Goal: Navigation & Orientation: Find specific page/section

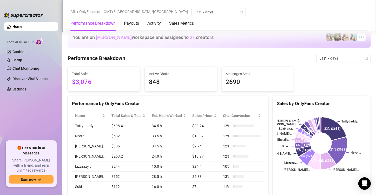
scroll to position [312, 0]
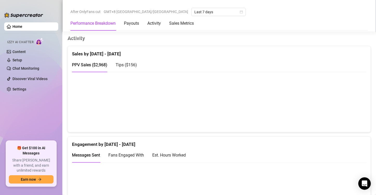
scroll to position [312, 0]
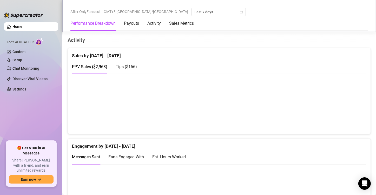
click at [132, 68] on span "Tips ( $156 )" at bounding box center [126, 66] width 21 height 5
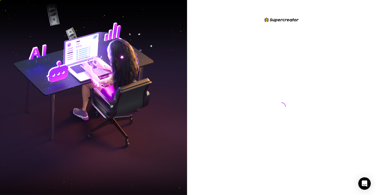
click at [34, 117] on img at bounding box center [93, 97] width 187 height 235
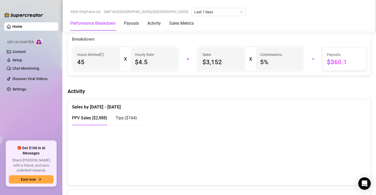
scroll to position [312, 0]
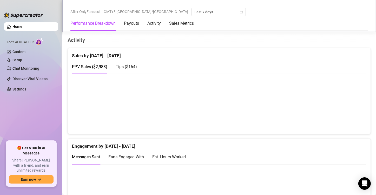
click at [124, 64] on span "Tips ( $164 )" at bounding box center [126, 66] width 21 height 5
click at [100, 64] on span "PPV Sales ( $2,988 )" at bounding box center [89, 66] width 35 height 5
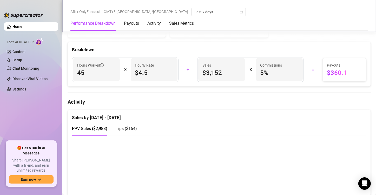
scroll to position [260, 0]
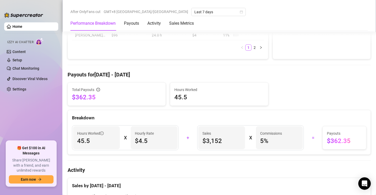
scroll to position [338, 0]
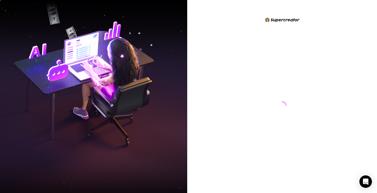
click at [31, 42] on img at bounding box center [93, 96] width 187 height 235
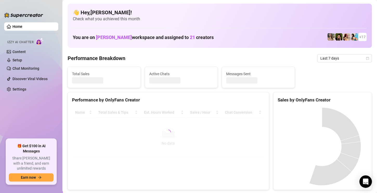
click at [8, 115] on ul "Home Izzy AI Chatter Content Setup Chat Monitoring Discover Viral Videos Settin…" at bounding box center [31, 78] width 54 height 117
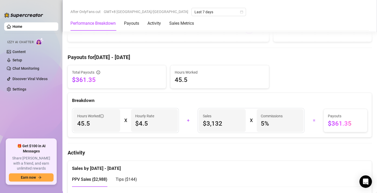
scroll to position [260, 0]
